Goal: Task Accomplishment & Management: Manage account settings

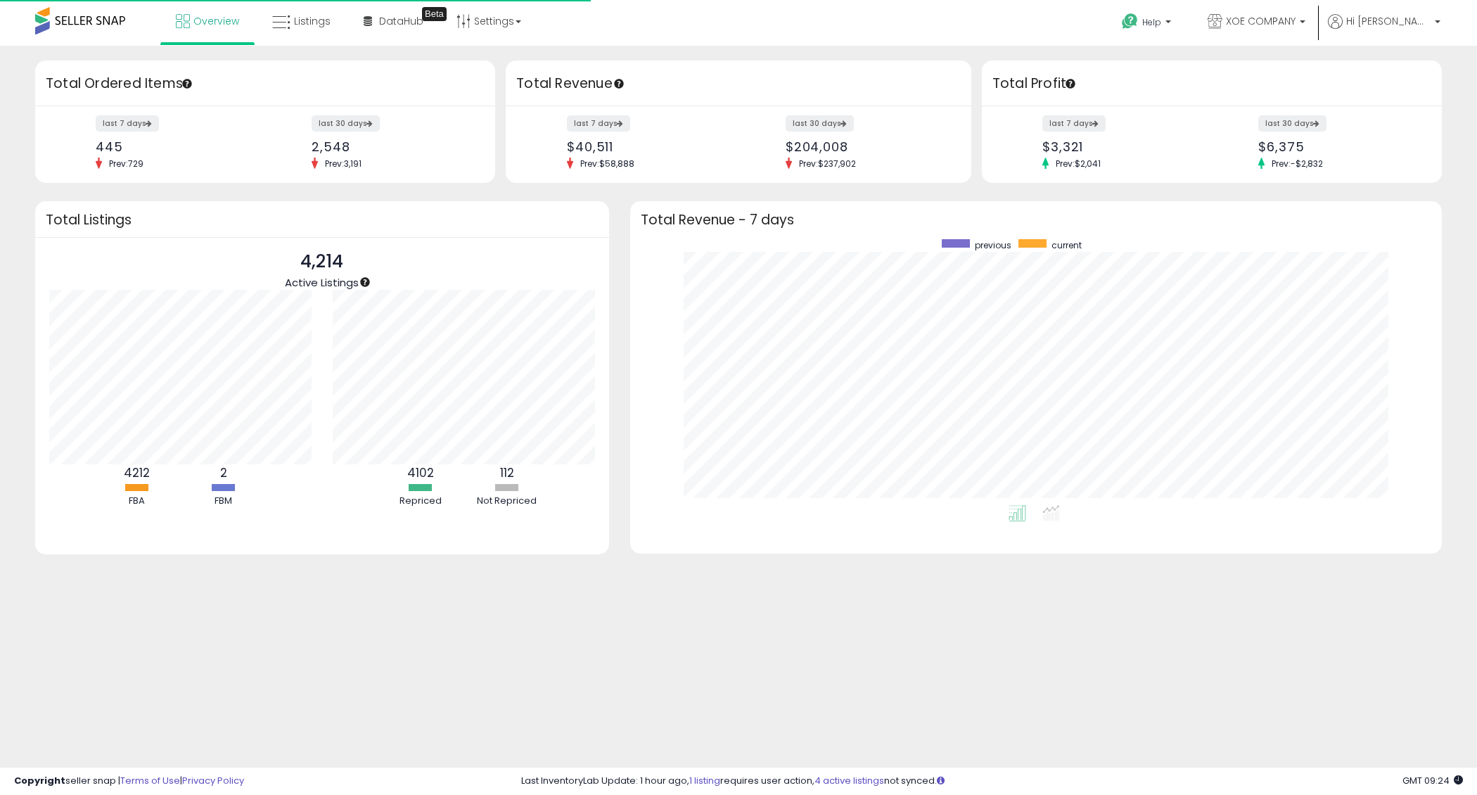
scroll to position [266, 783]
click at [317, 26] on span "Listings" at bounding box center [312, 21] width 37 height 14
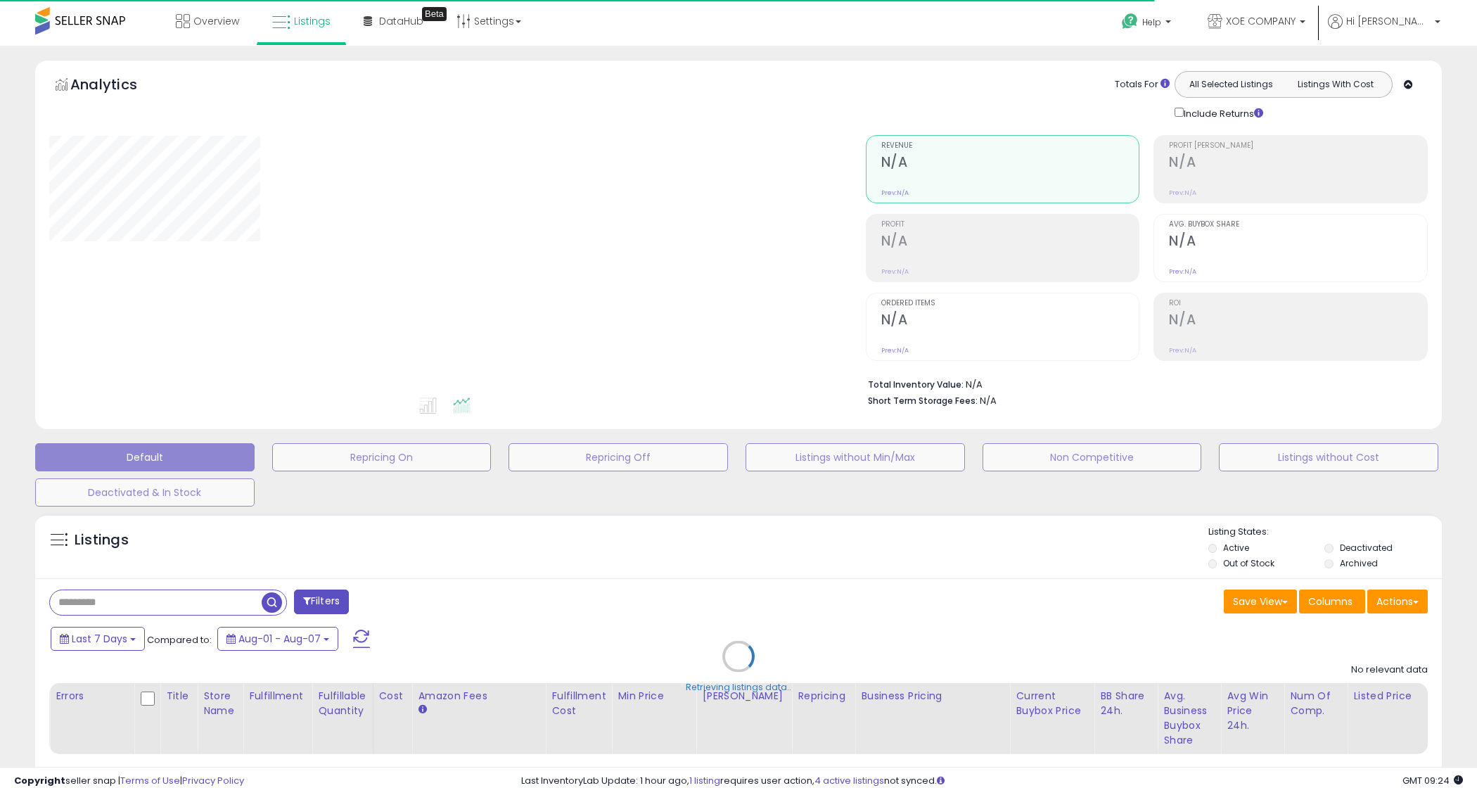
click at [135, 597] on div "Retrieving listings data.." at bounding box center [739, 667] width 1428 height 321
click at [98, 606] on div "Retrieving listings data.." at bounding box center [739, 667] width 1428 height 321
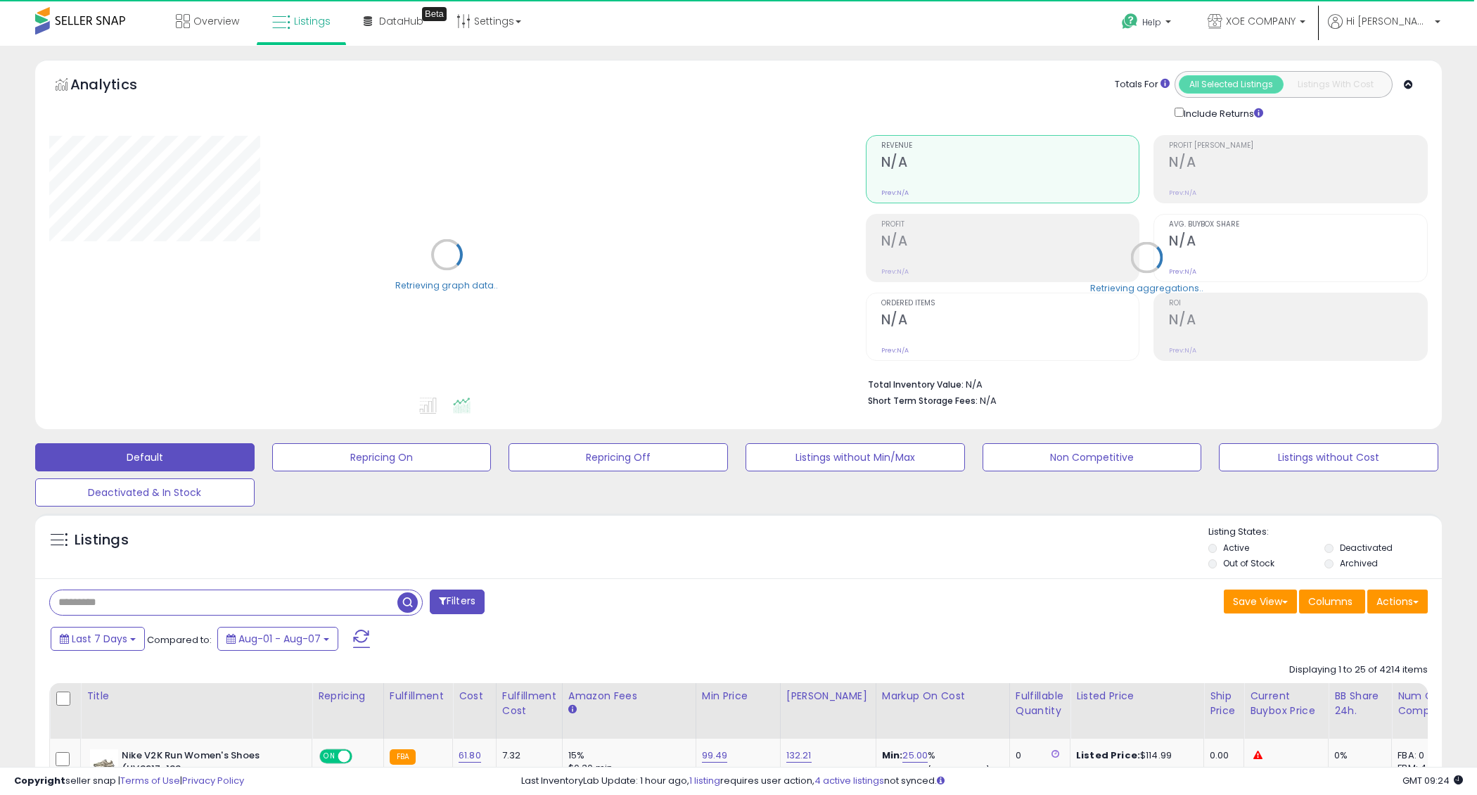
click at [98, 606] on input "text" at bounding box center [224, 602] width 348 height 25
paste input "**********"
type input "**********"
click at [1296, 25] on span "XOE COMPANY" at bounding box center [1261, 21] width 70 height 14
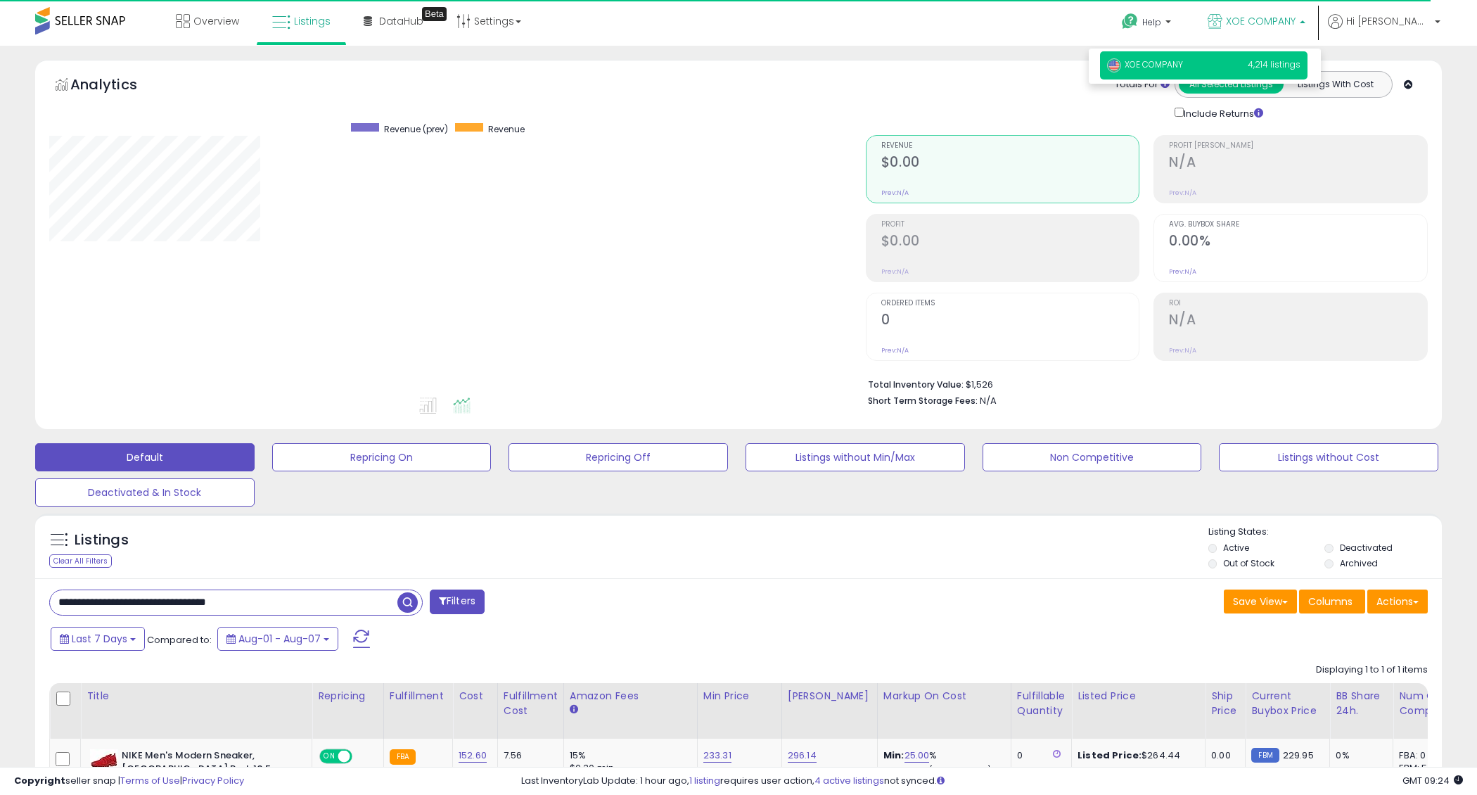
click at [1296, 25] on span "XOE COMPANY" at bounding box center [1261, 21] width 70 height 14
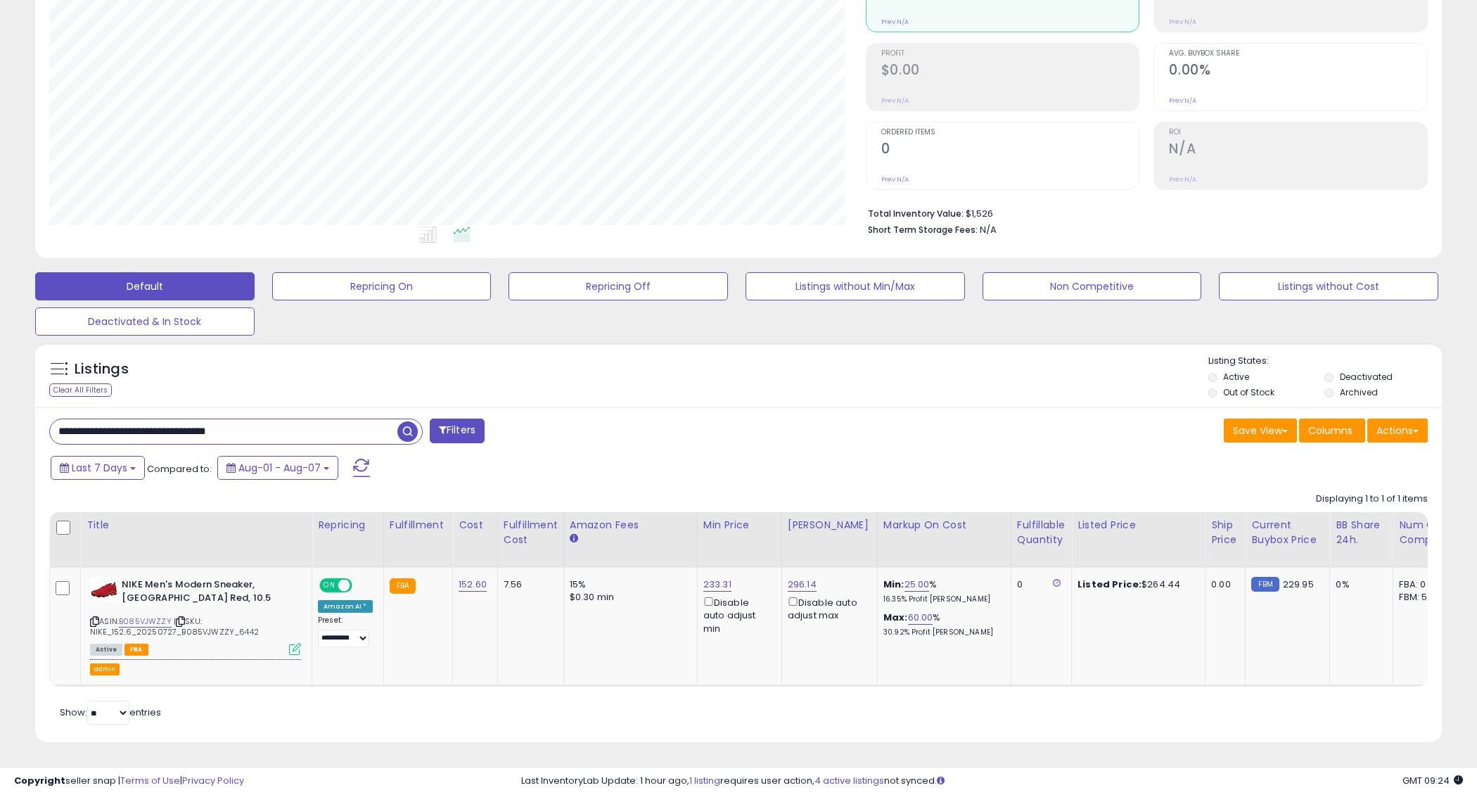
scroll to position [288, 817]
click at [293, 647] on icon at bounding box center [295, 649] width 12 height 12
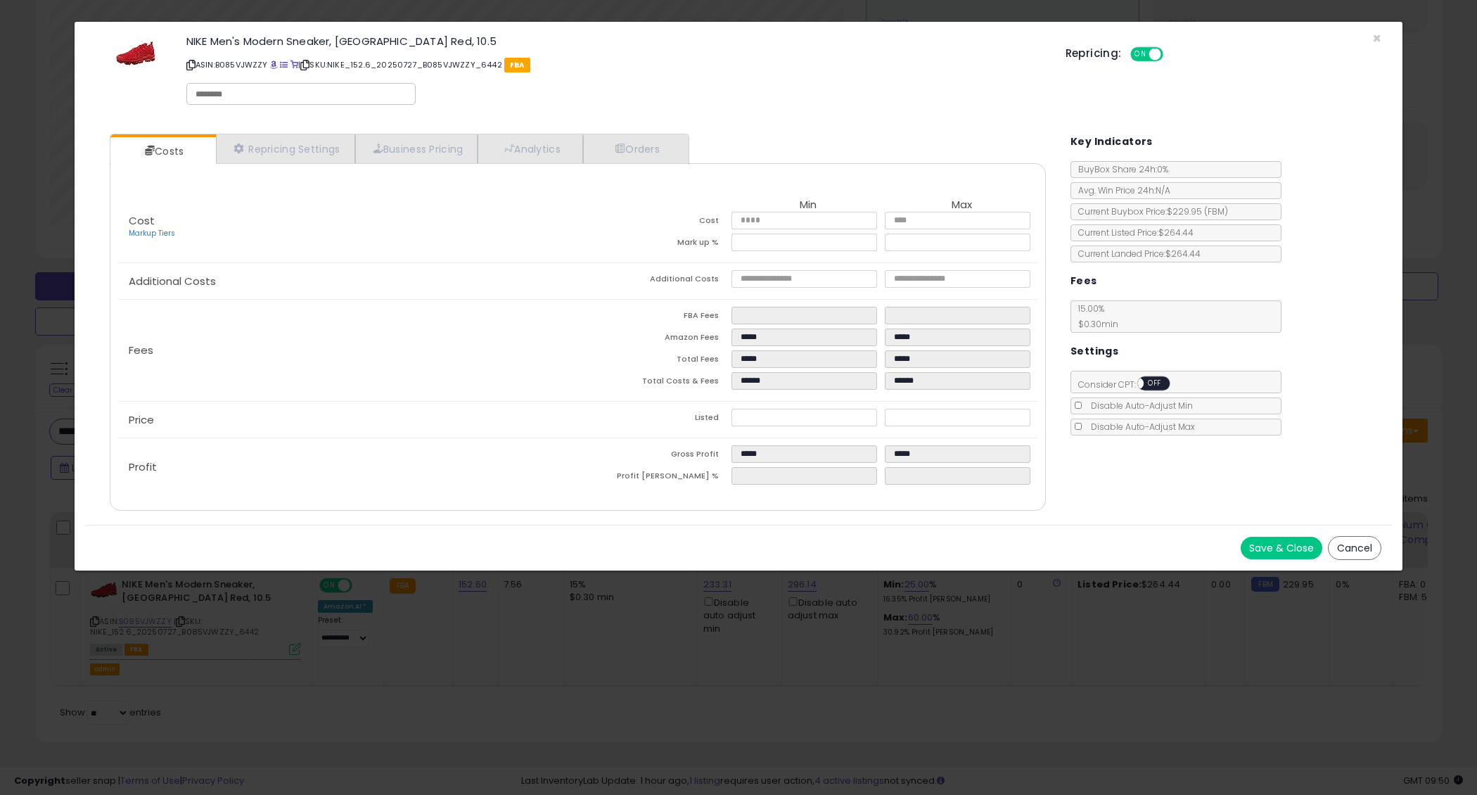
click at [1470, 160] on div "× Close NIKE Men's Modern Sneaker, Red Red University Red University Red, 10.5 …" at bounding box center [738, 397] width 1477 height 795
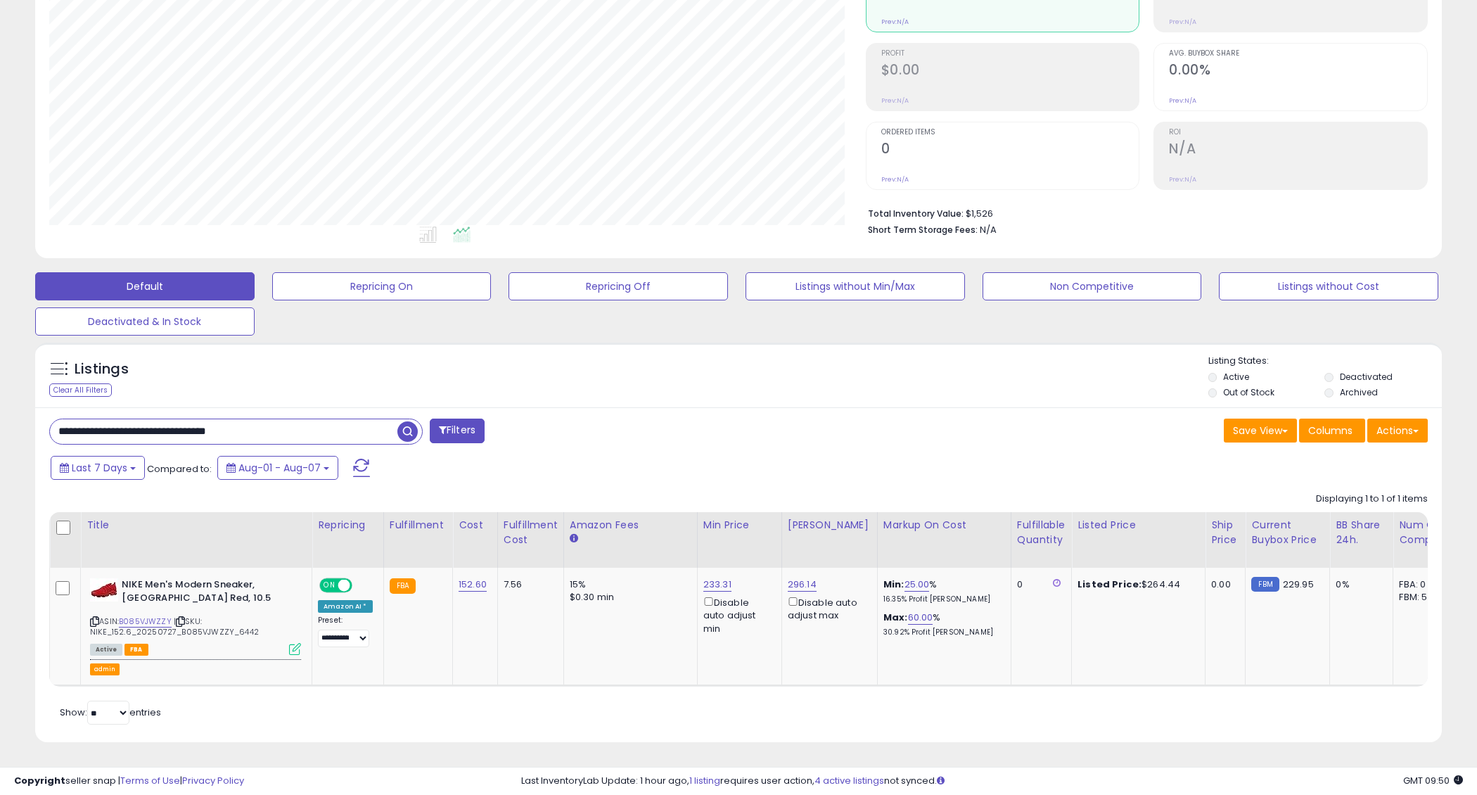
scroll to position [0, 0]
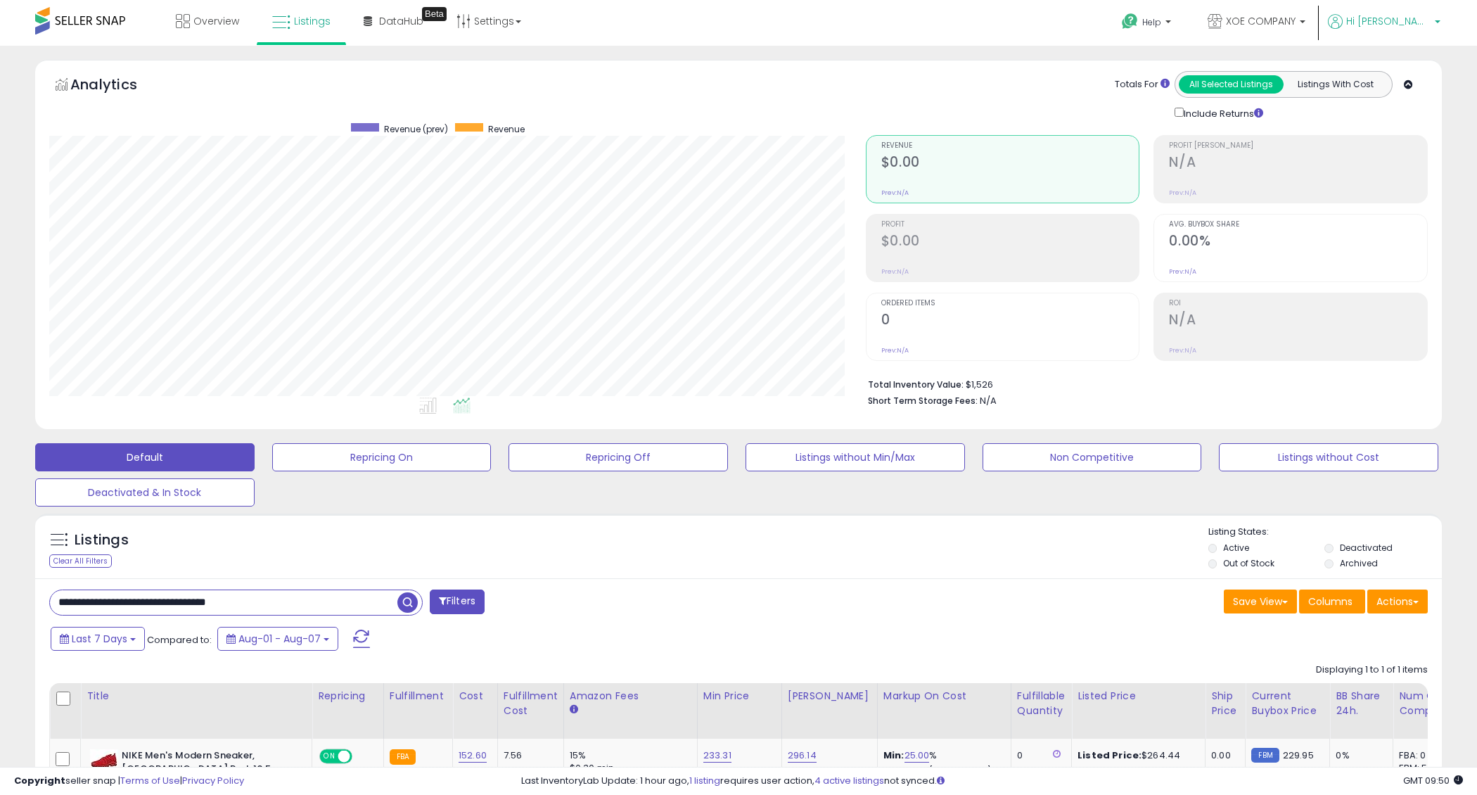
click at [1410, 34] on link "Hi [PERSON_NAME]" at bounding box center [1384, 30] width 113 height 32
click at [1371, 148] on link "Stop impersonating" at bounding box center [1381, 148] width 91 height 13
